Goal: Unclear: Browse casually

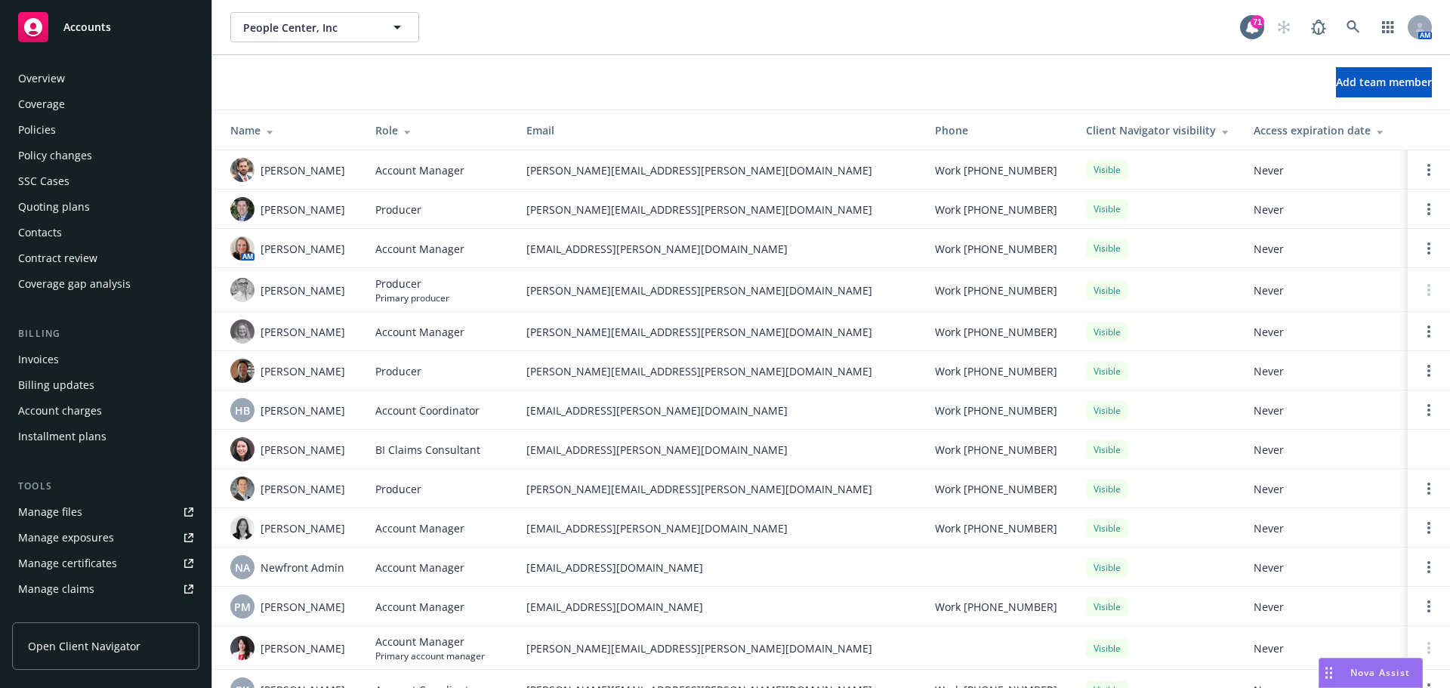
scroll to position [125, 0]
